Goal: Find specific page/section: Find specific page/section

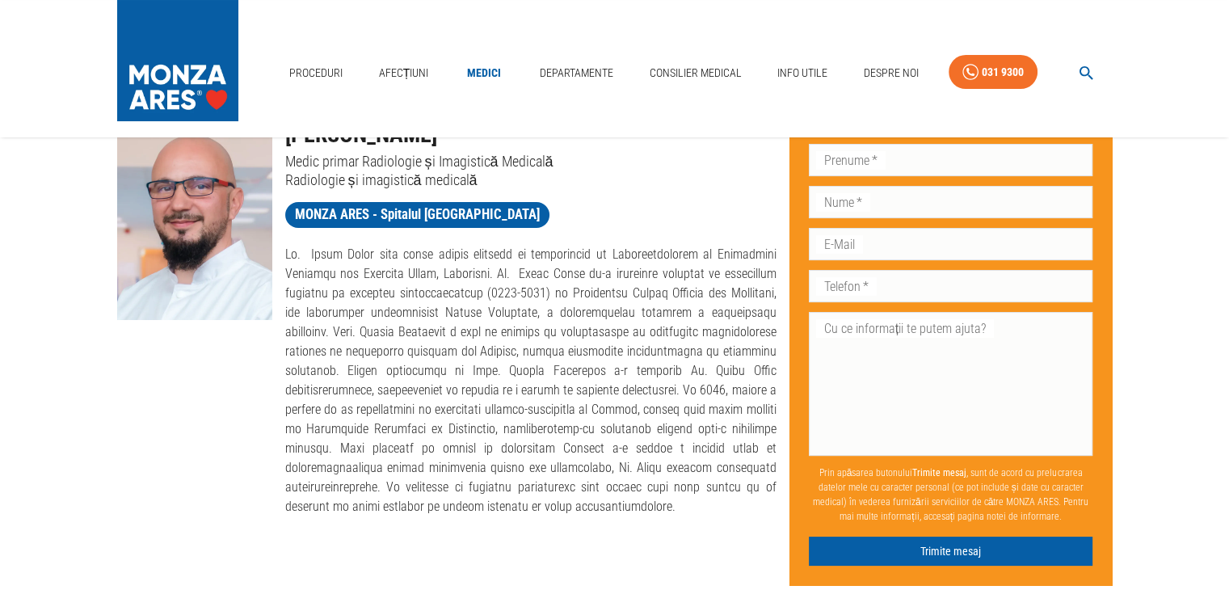
scroll to position [81, 0]
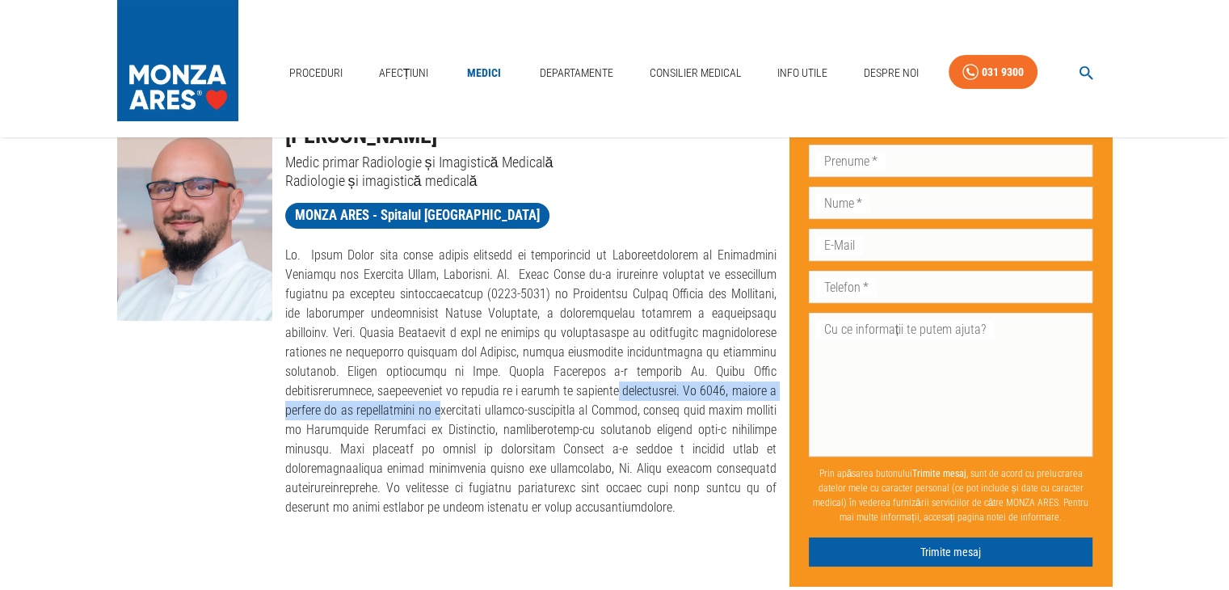
drag, startPoint x: 365, startPoint y: 406, endPoint x: 537, endPoint y: 397, distance: 171.6
click at [537, 397] on p at bounding box center [530, 381] width 491 height 271
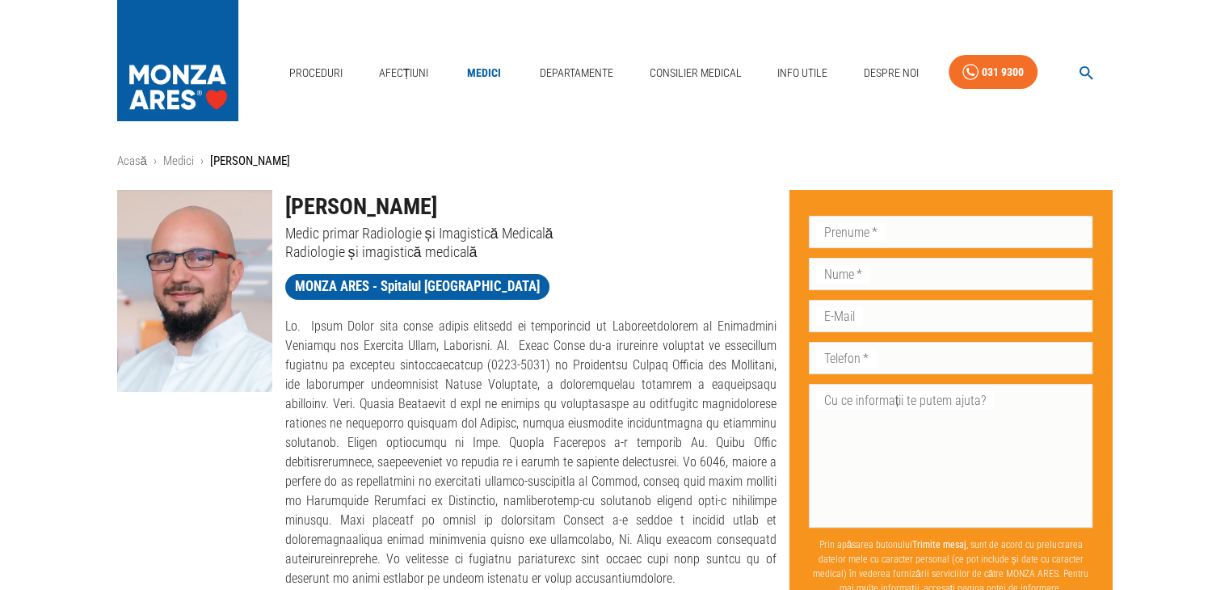
scroll to position [0, 0]
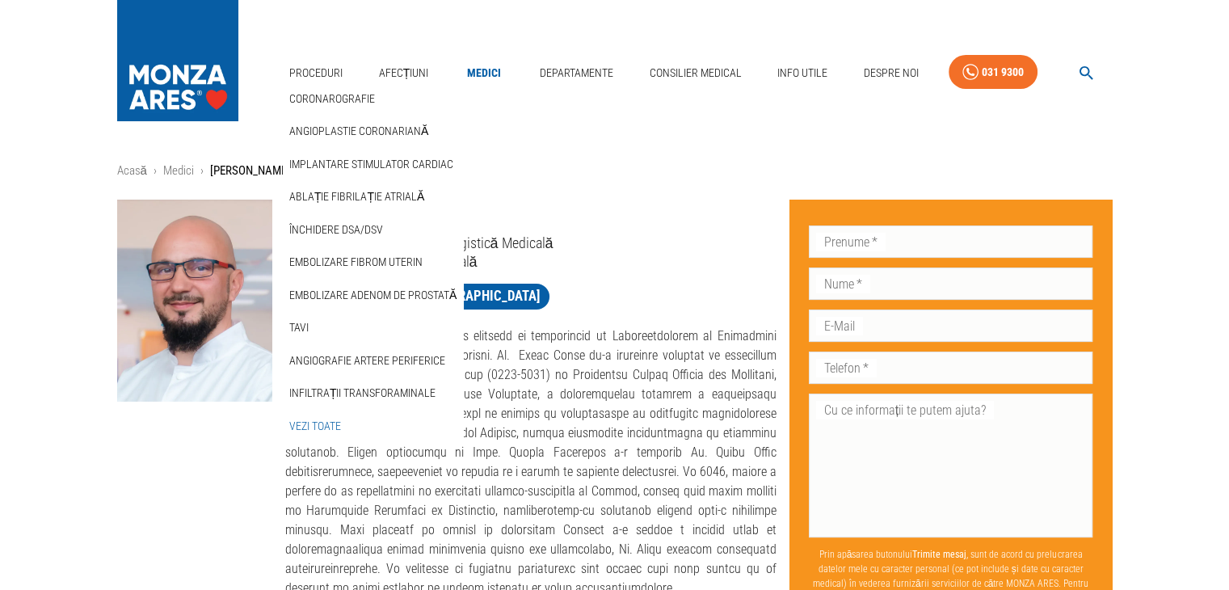
click at [315, 427] on link "Vezi Toate" at bounding box center [315, 426] width 58 height 27
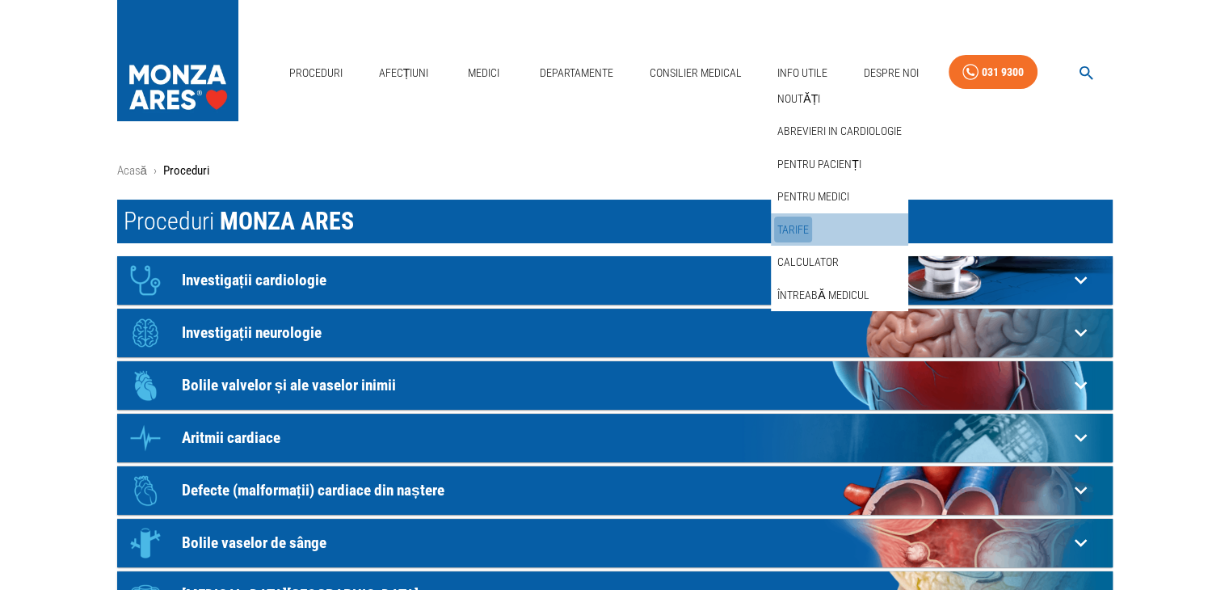
click at [795, 229] on link "Tarife" at bounding box center [793, 230] width 38 height 27
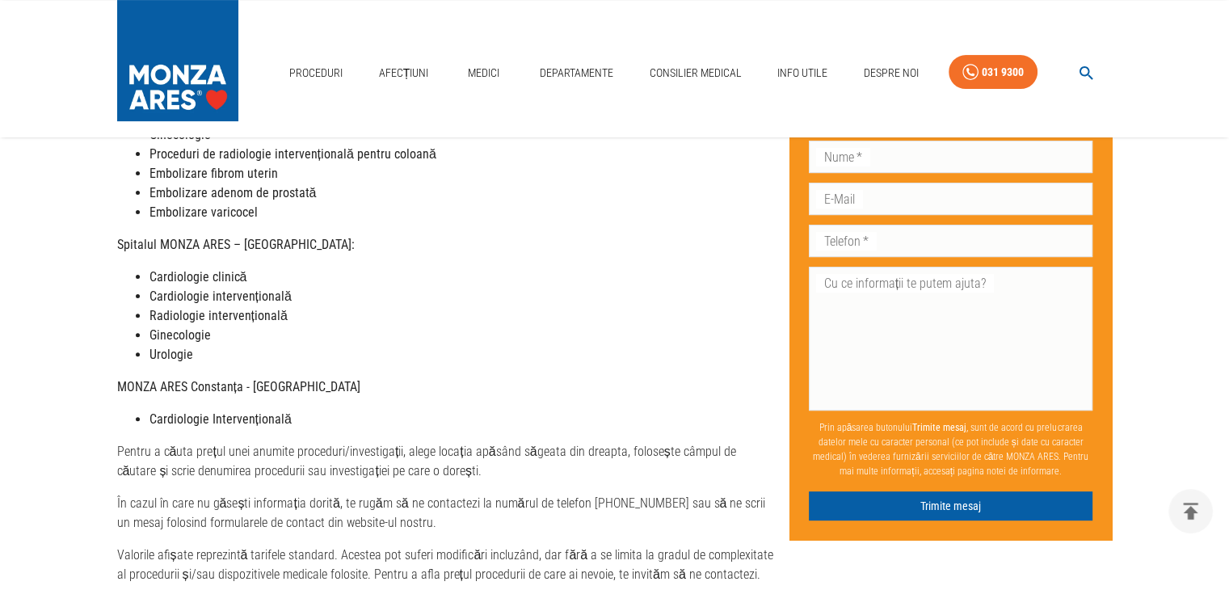
scroll to position [462, 0]
